Goal: Complete application form

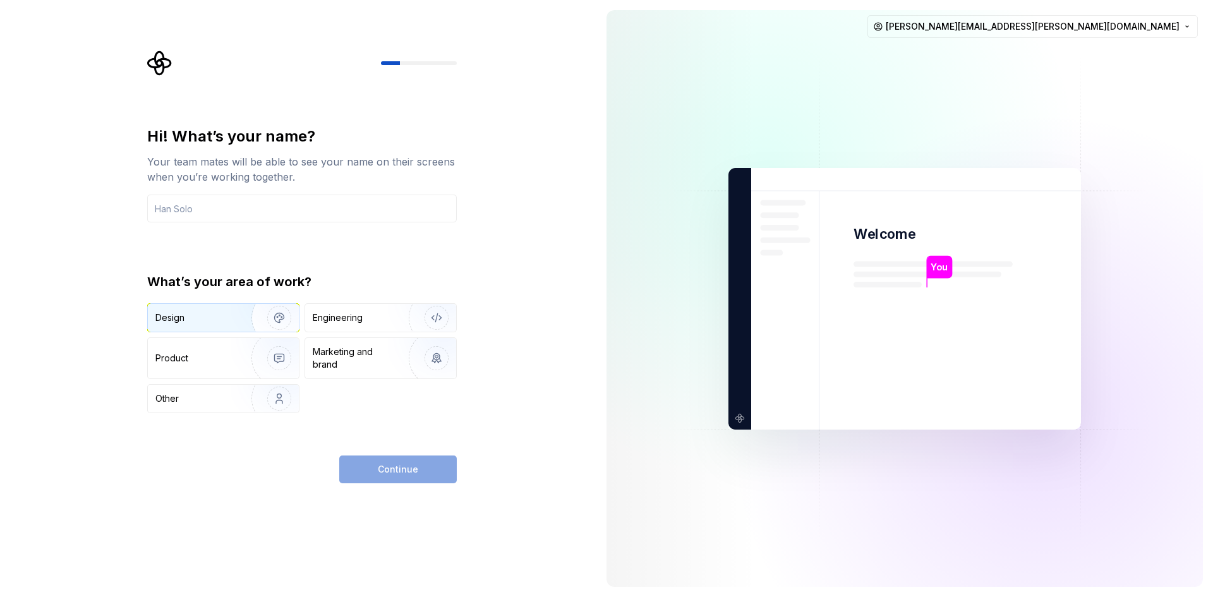
click at [248, 321] on img "button" at bounding box center [271, 317] width 81 height 85
click at [258, 351] on img "button" at bounding box center [271, 358] width 81 height 85
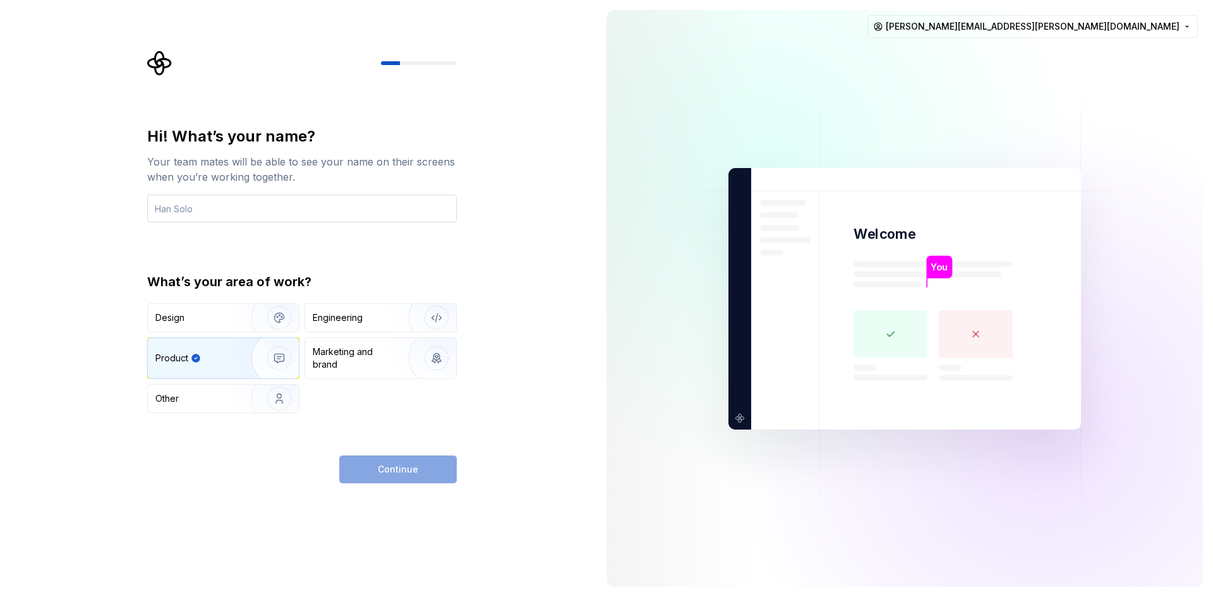
click at [308, 219] on input "text" at bounding box center [302, 209] width 310 height 28
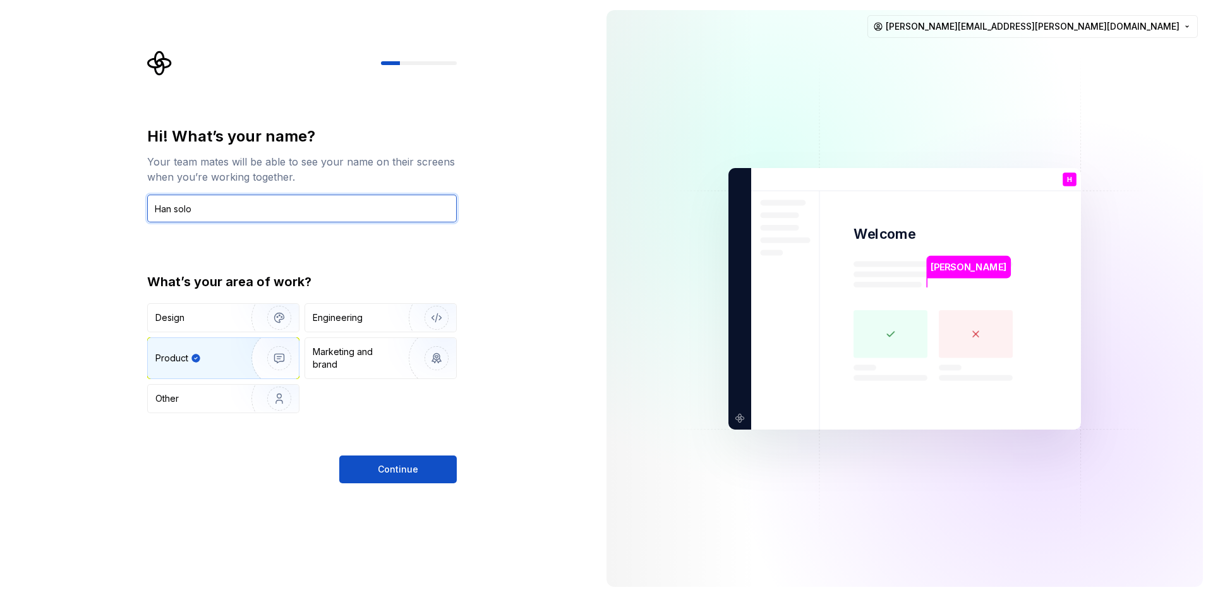
type input "Han solo"
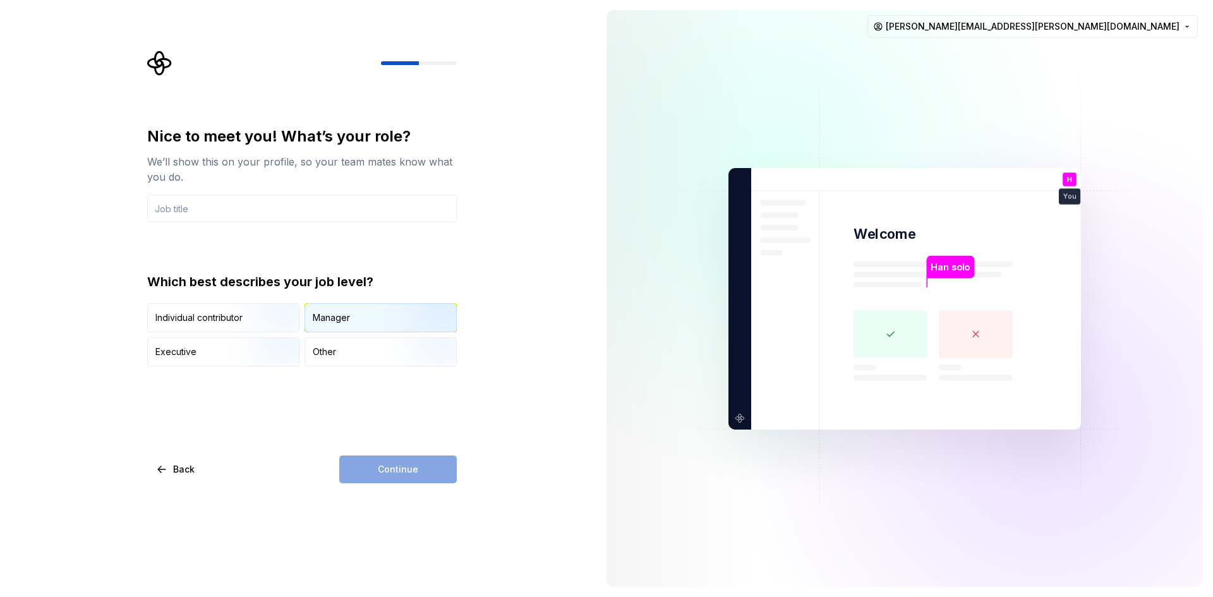
click at [341, 322] on div "Manager" at bounding box center [331, 317] width 37 height 13
click at [326, 212] on input "text" at bounding box center [302, 209] width 310 height 28
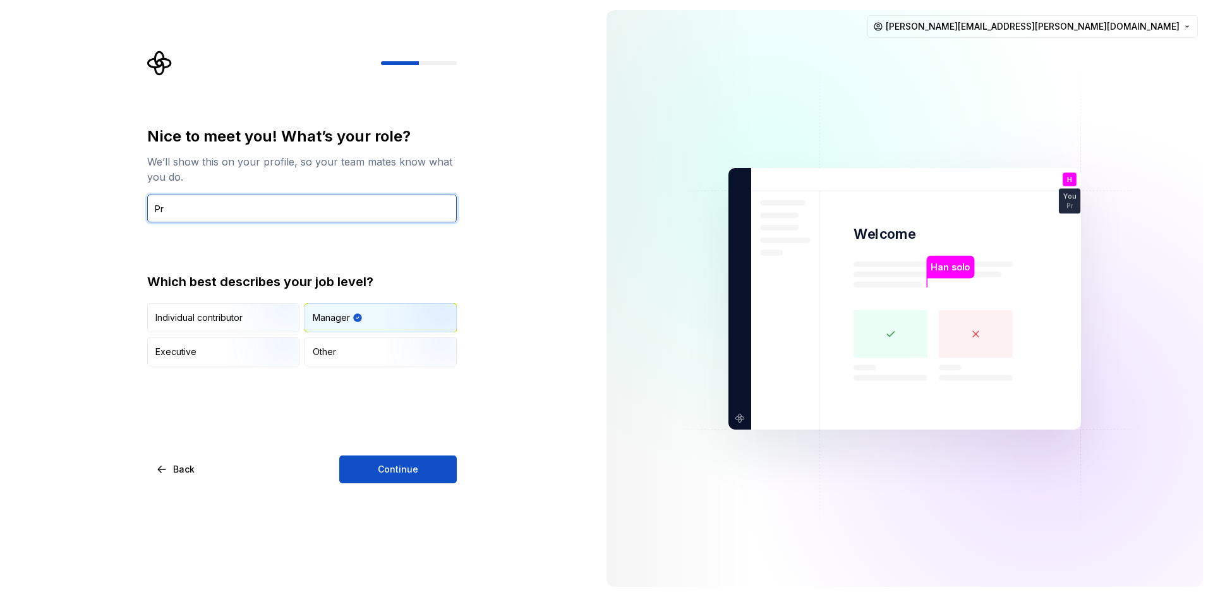
type input "P"
type input "E"
type input "s"
type input "D"
type input "Software engennier"
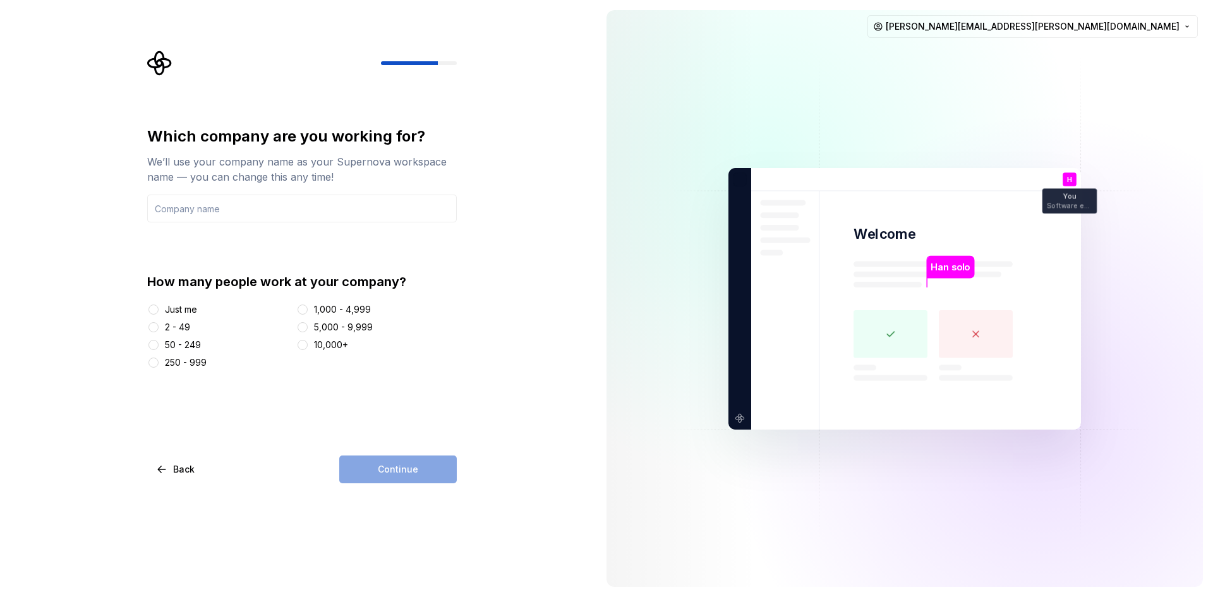
click at [183, 308] on div "Just me" at bounding box center [181, 309] width 32 height 13
click at [159, 308] on button "Just me" at bounding box center [153, 310] width 10 height 10
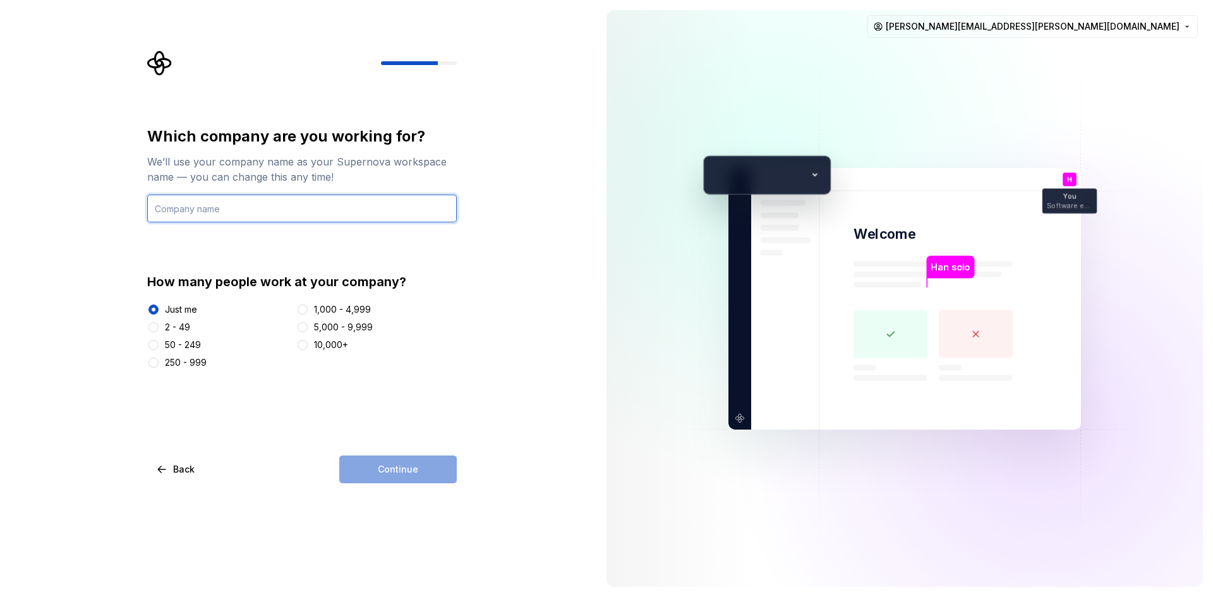
click at [229, 206] on input "text" at bounding box center [302, 209] width 310 height 28
type input "CrediClub"
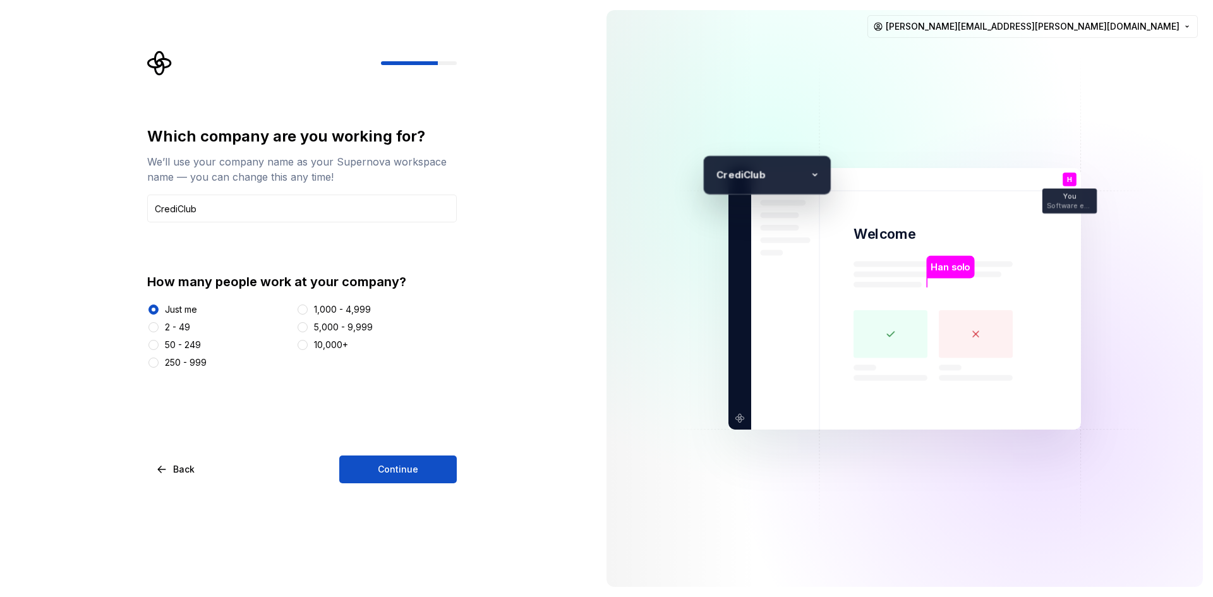
click at [310, 325] on div "5,000 - 9,999" at bounding box center [376, 327] width 161 height 13
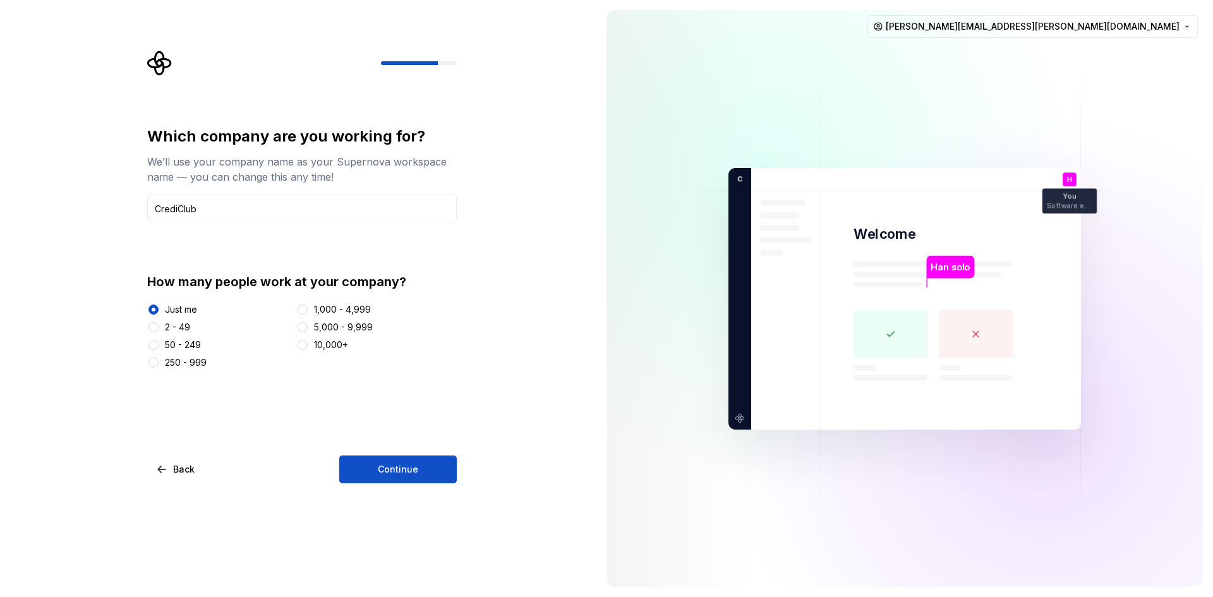
click at [314, 337] on div "Just me 2 - 49 50 - 249 250 - 999 1,000 - 4,999 5,000 - 9,999 10,000+" at bounding box center [302, 336] width 310 height 66
click at [313, 330] on div "5,000 - 9,999" at bounding box center [376, 327] width 161 height 13
click at [308, 308] on button "1,000 - 4,999" at bounding box center [303, 310] width 10 height 10
click at [438, 480] on button "Continue" at bounding box center [398, 470] width 118 height 28
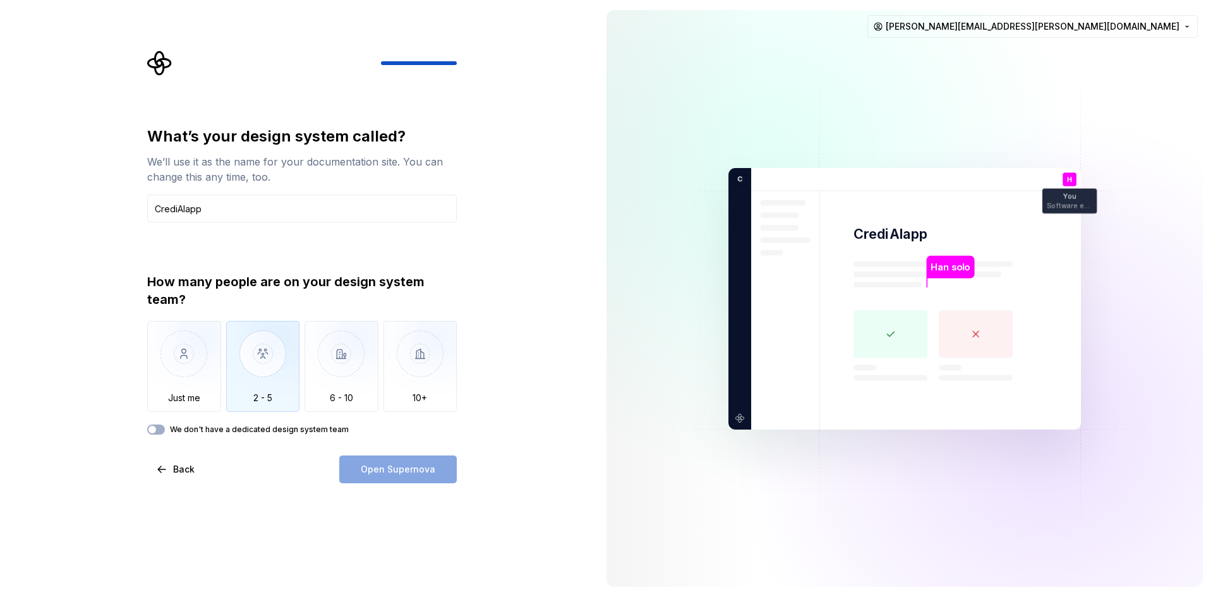
type input "CrediAIapp"
click at [270, 367] on img "button" at bounding box center [263, 363] width 74 height 85
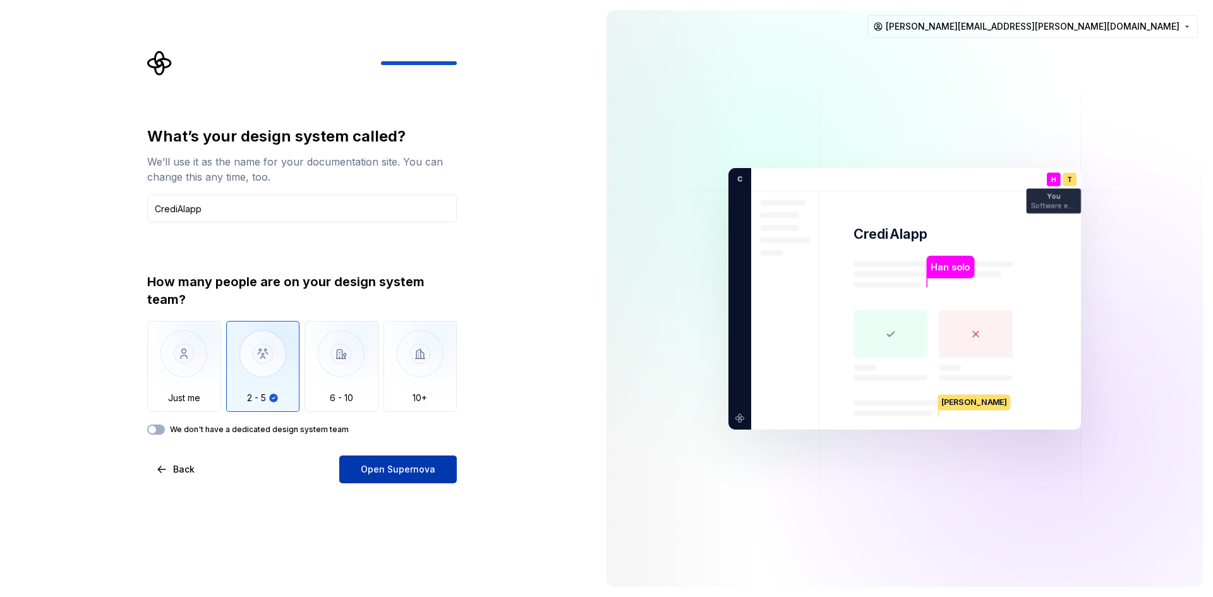
click at [394, 476] on button "Open Supernova" at bounding box center [398, 470] width 118 height 28
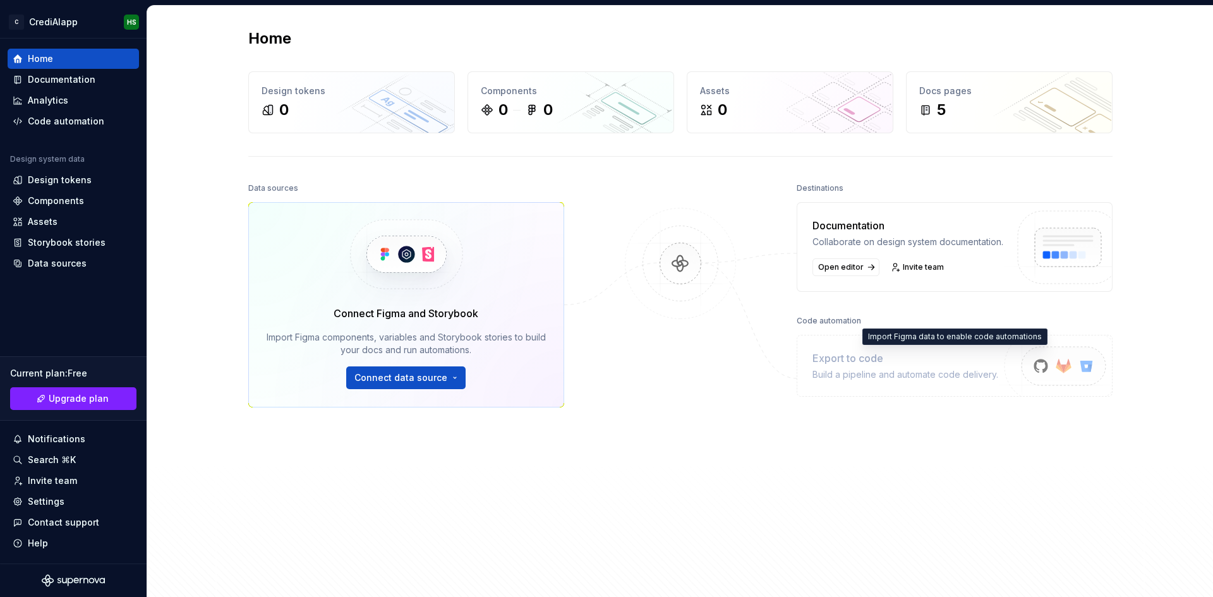
click at [965, 364] on div "Export to code" at bounding box center [906, 358] width 186 height 15
click at [1029, 379] on img at bounding box center [1058, 380] width 155 height 103
click at [876, 235] on div "Documentation Collaborate on design system documentation." at bounding box center [908, 233] width 191 height 30
click at [896, 381] on div "Build a pipeline and automate code delivery." at bounding box center [906, 374] width 186 height 13
click at [902, 366] on div "Export to code" at bounding box center [906, 358] width 186 height 15
